Goal: Task Accomplishment & Management: Manage account settings

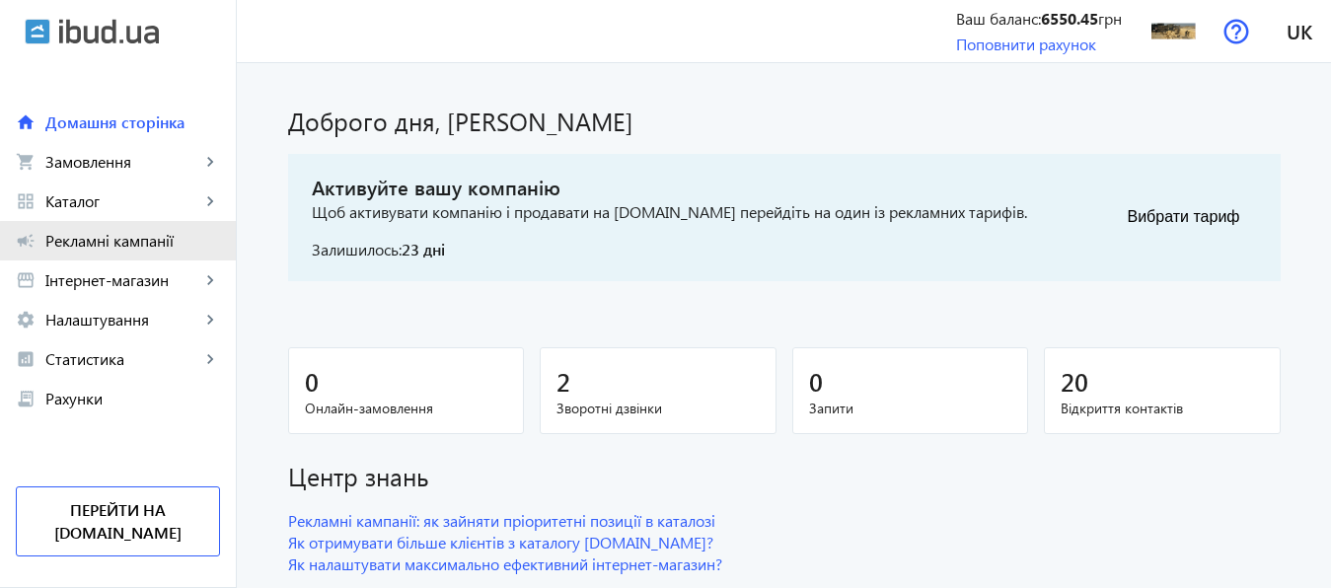
click at [135, 244] on span "Рекламні кампанії" at bounding box center [132, 241] width 175 height 20
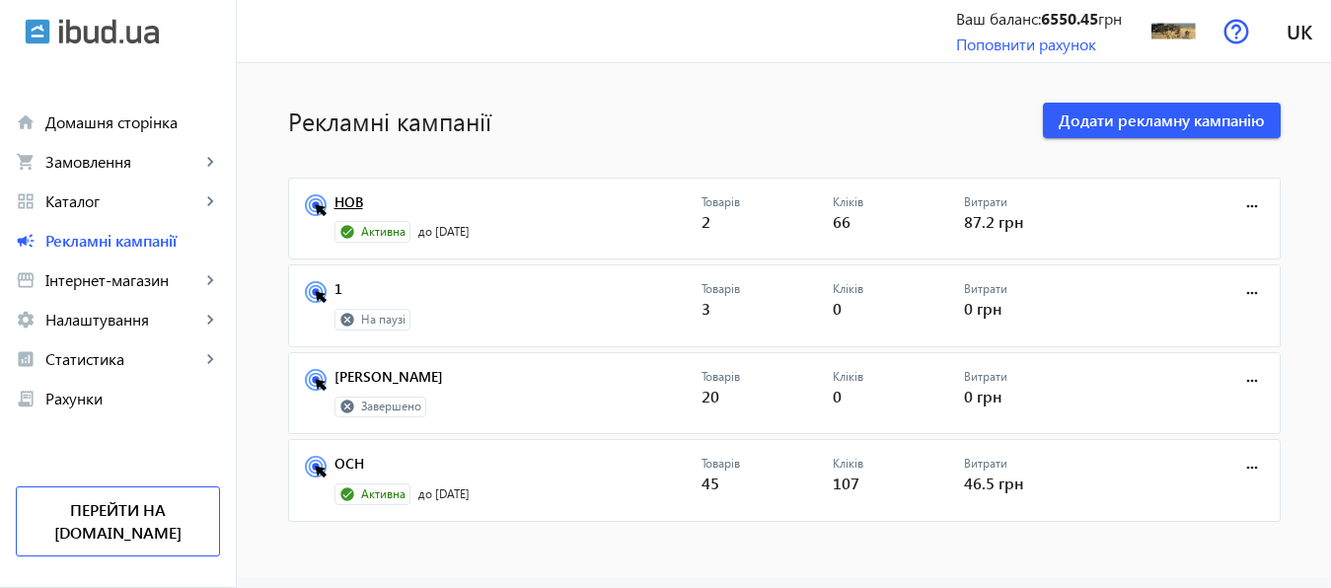
click at [336, 201] on link "НОВ" at bounding box center [518, 208] width 367 height 28
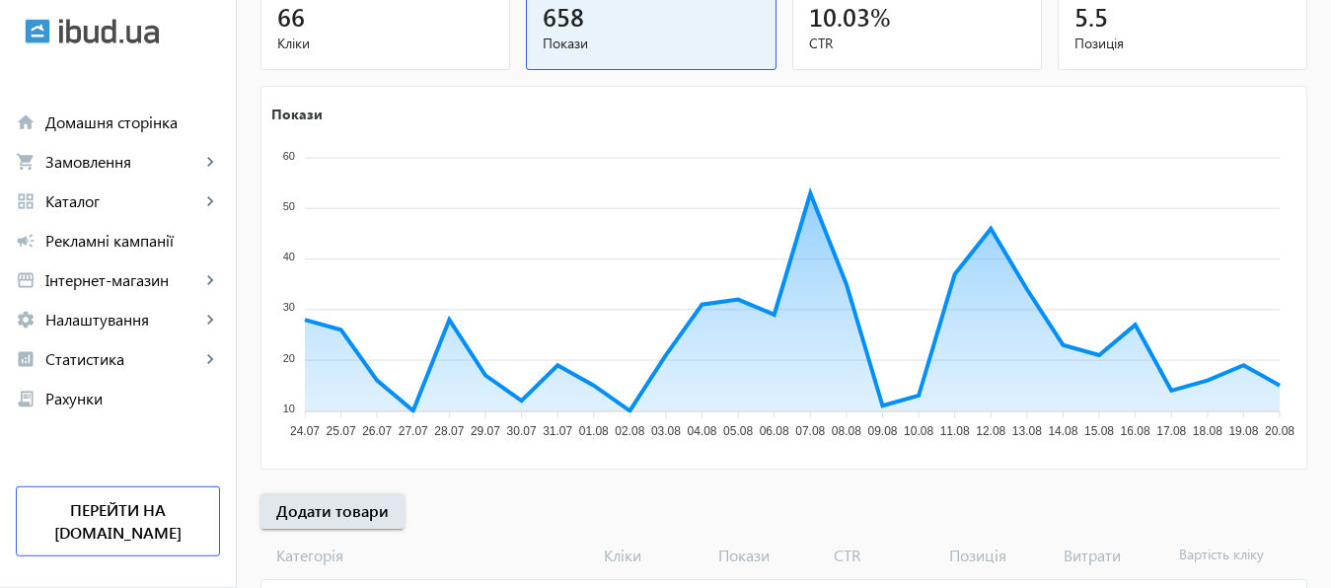
scroll to position [330, 0]
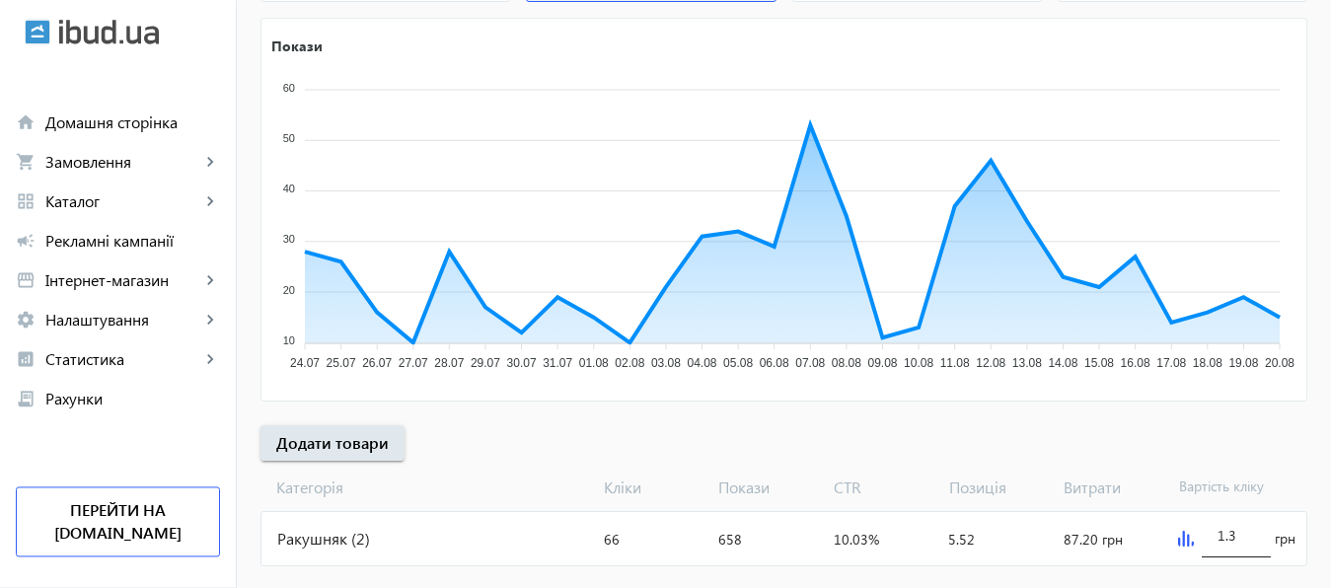
click at [1245, 553] on div "1.3" at bounding box center [1236, 529] width 37 height 55
click at [1183, 541] on img at bounding box center [1186, 539] width 16 height 16
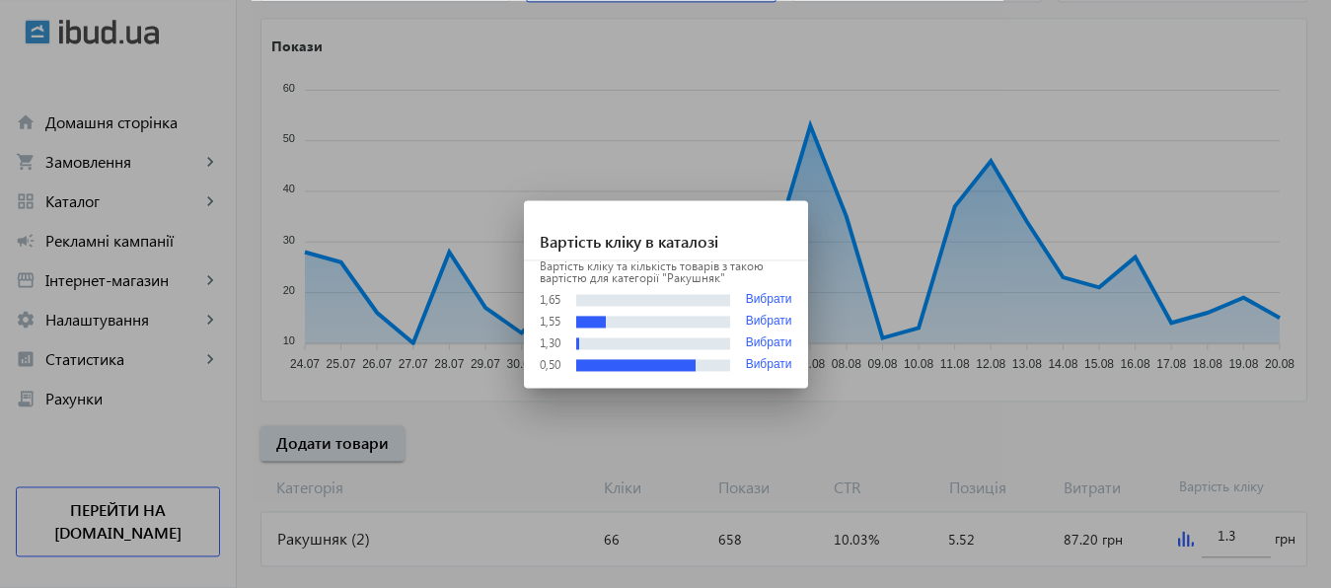
scroll to position [0, 0]
click at [1241, 538] on div at bounding box center [665, 294] width 1331 height 588
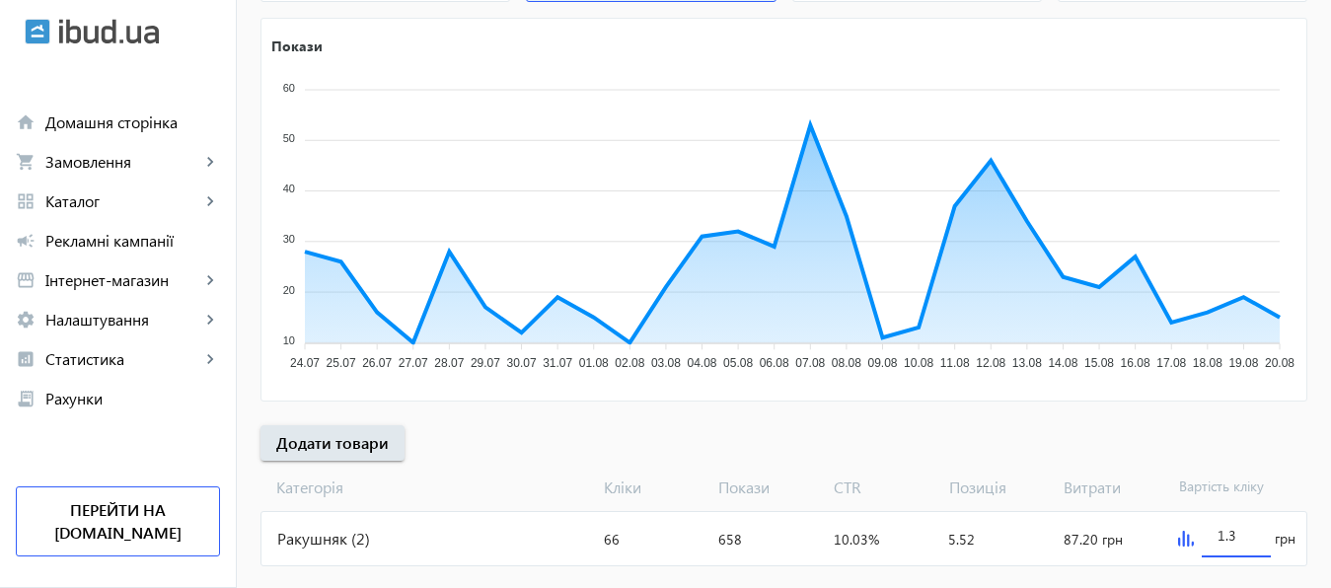
click at [1241, 538] on input "1.3" at bounding box center [1236, 535] width 37 height 19
click at [1234, 571] on div at bounding box center [1236, 567] width 69 height 18
click at [1232, 540] on input "2" at bounding box center [1236, 535] width 37 height 19
type input "2.2"
click at [1235, 569] on div at bounding box center [1236, 567] width 69 height 18
